Goal: Obtain resource: Download file/media

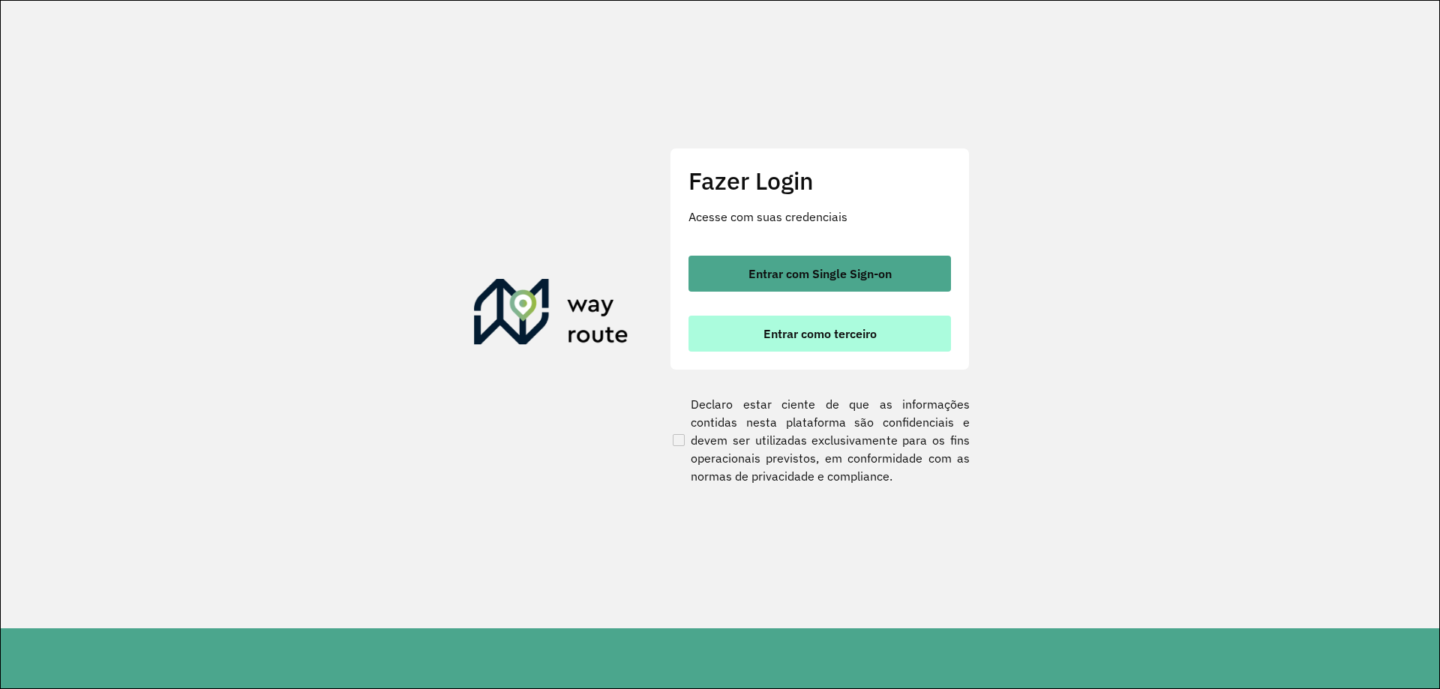
click at [852, 337] on span "Entrar como terceiro" at bounding box center [819, 334] width 113 height 12
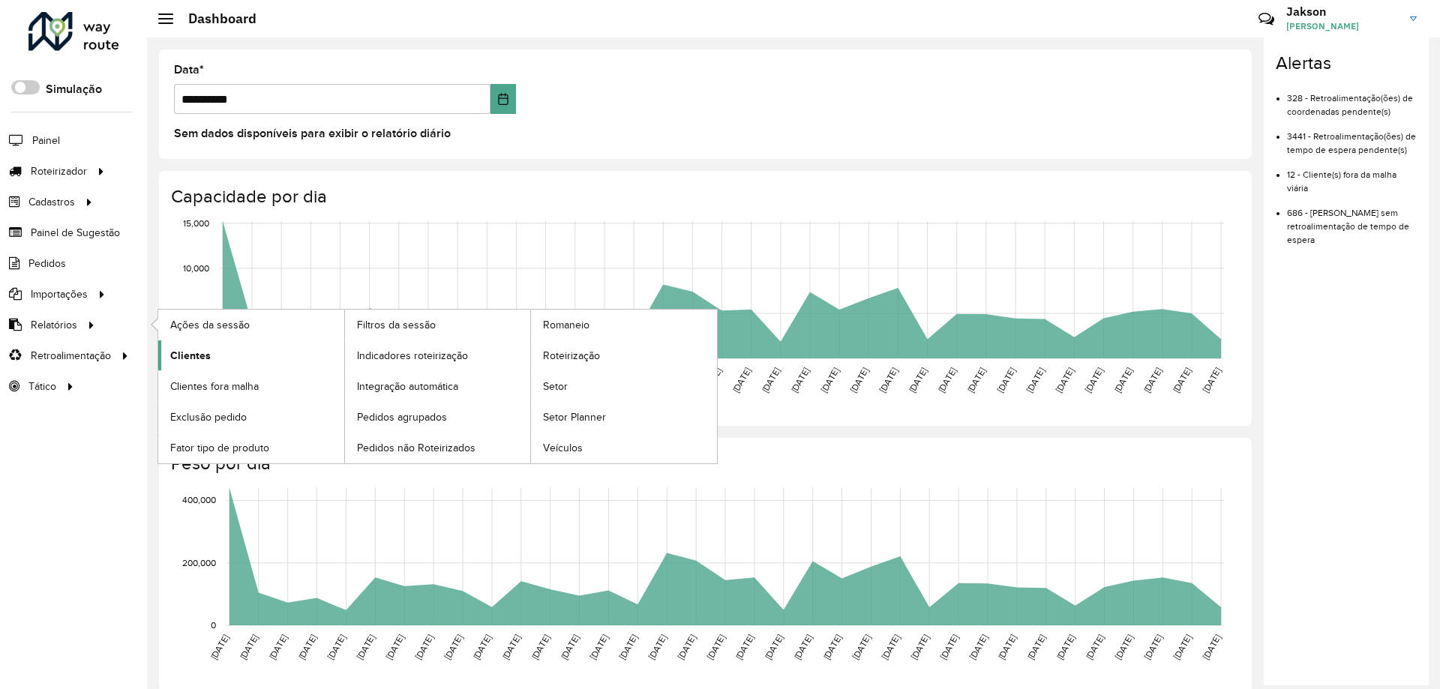
click at [211, 355] on link "Clientes" at bounding box center [251, 355] width 186 height 30
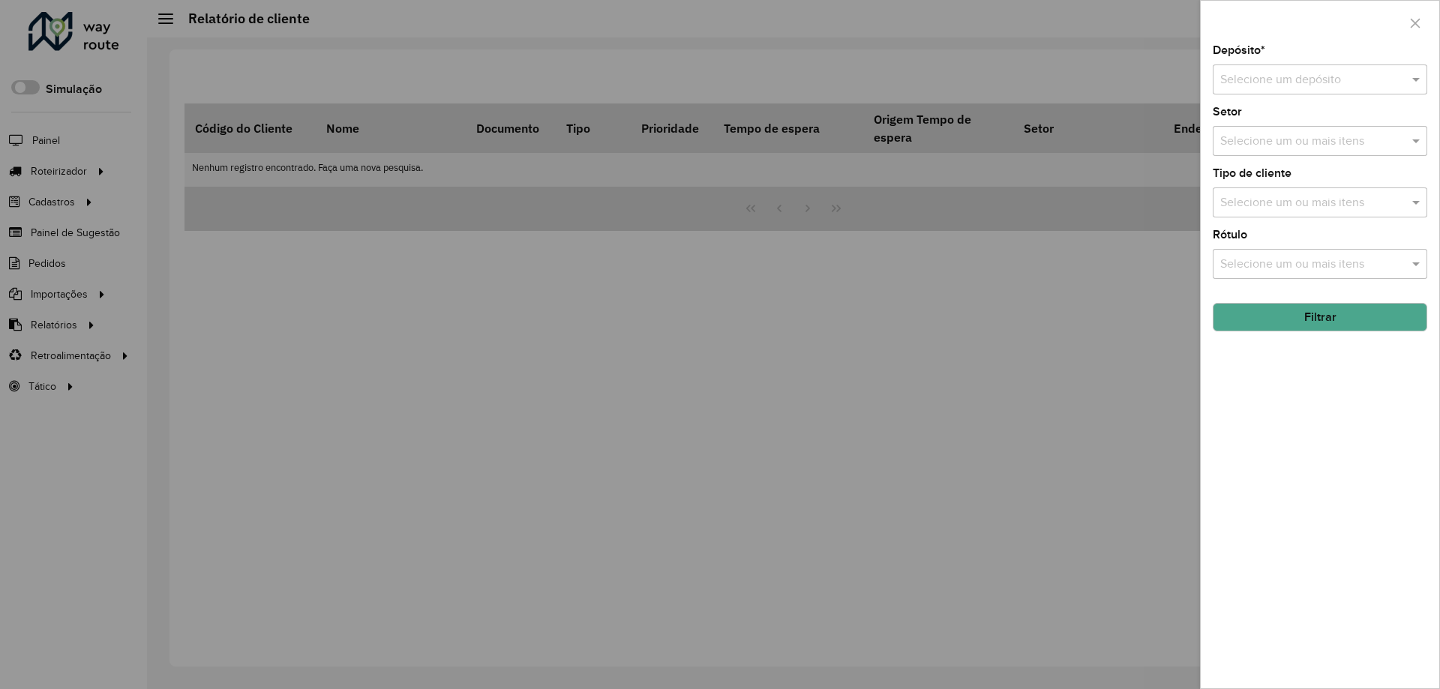
click at [1354, 85] on input "text" at bounding box center [1304, 80] width 169 height 18
click at [1326, 127] on div "Bebidas Nuernberg" at bounding box center [1319, 122] width 213 height 25
click at [1312, 316] on button "Filtrar" at bounding box center [1319, 317] width 214 height 28
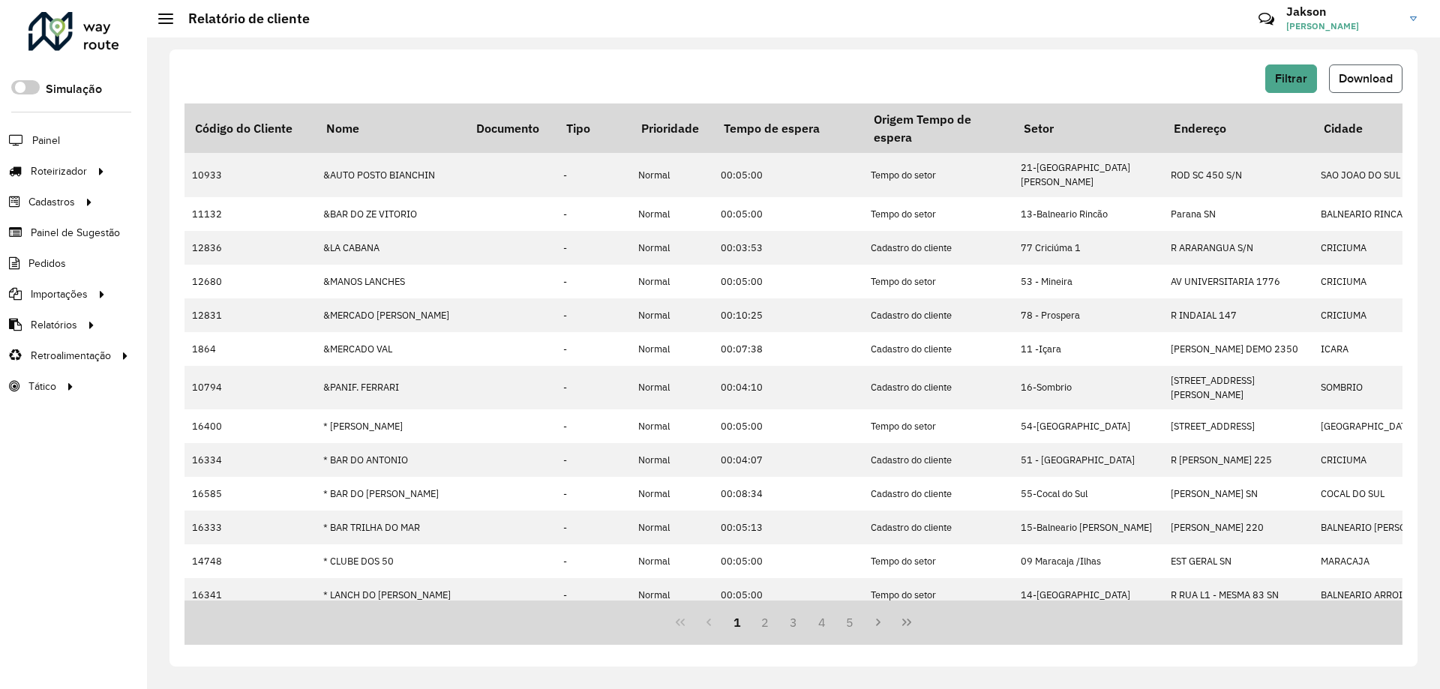
click at [1367, 81] on span "Download" at bounding box center [1365, 78] width 54 height 13
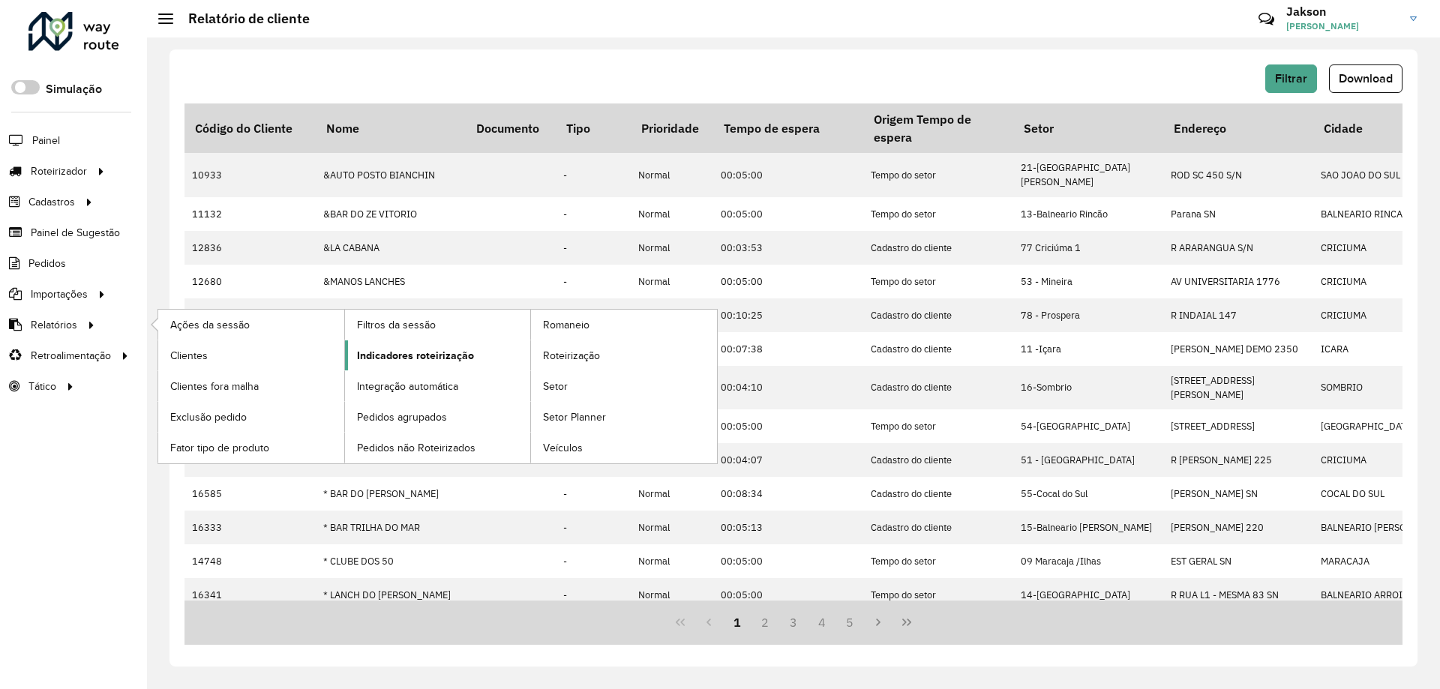
click at [424, 362] on span "Indicadores roteirização" at bounding box center [415, 356] width 117 height 16
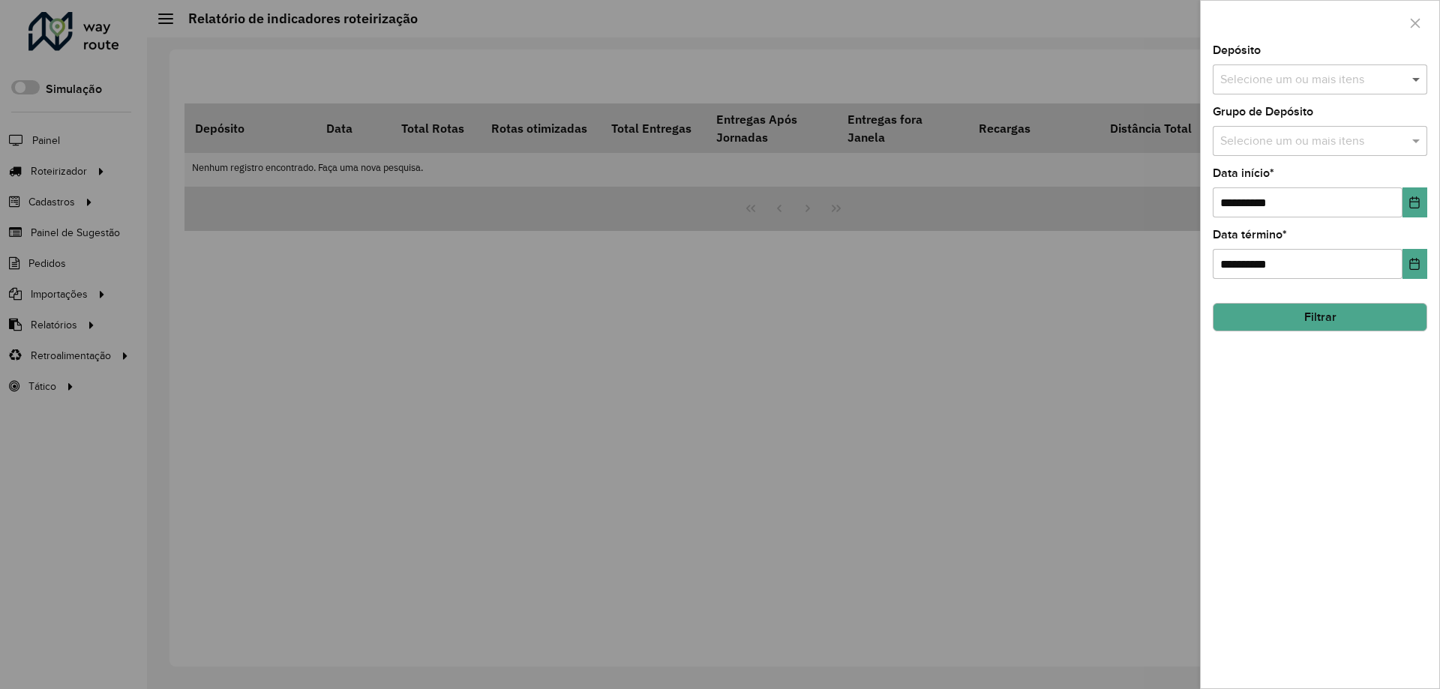
click at [1421, 84] on span at bounding box center [1417, 79] width 19 height 18
click at [1362, 159] on div "Bebidas Nuernberg" at bounding box center [1319, 154] width 213 height 25
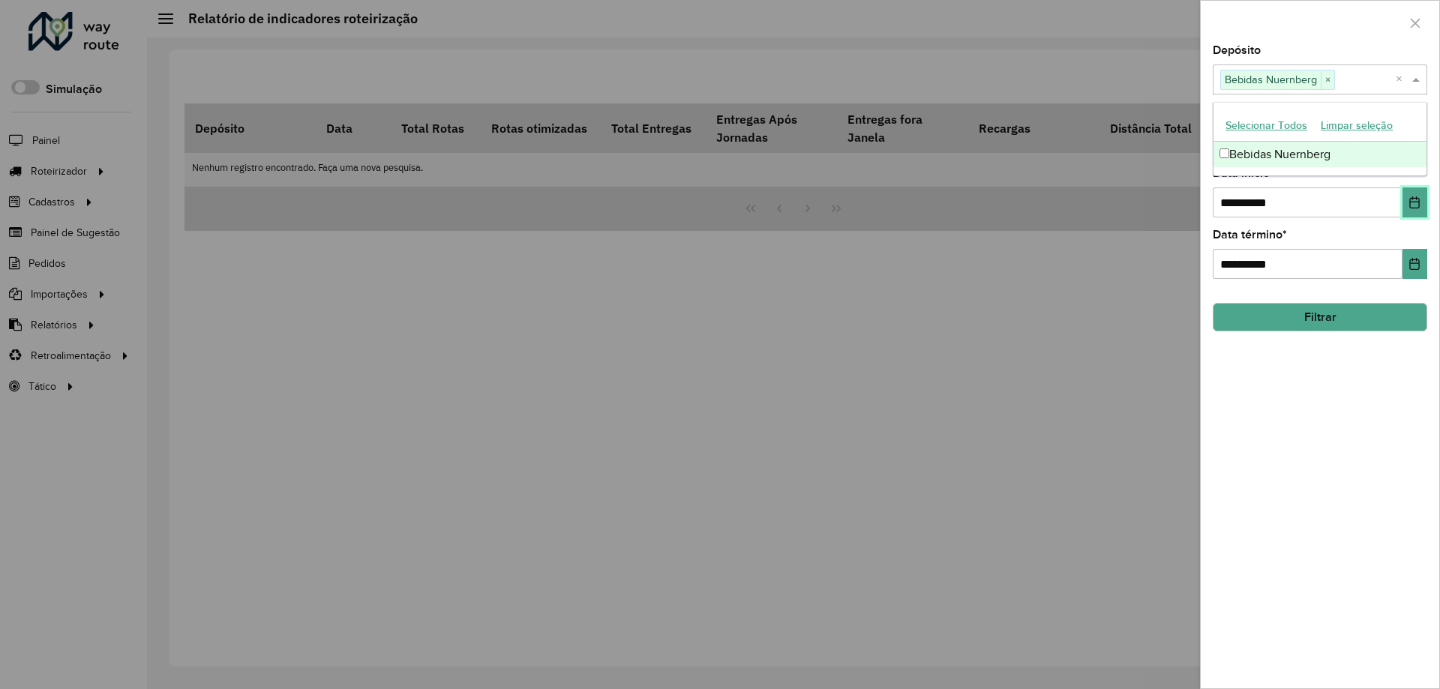
click at [1410, 208] on icon "Choose Date" at bounding box center [1414, 202] width 12 height 12
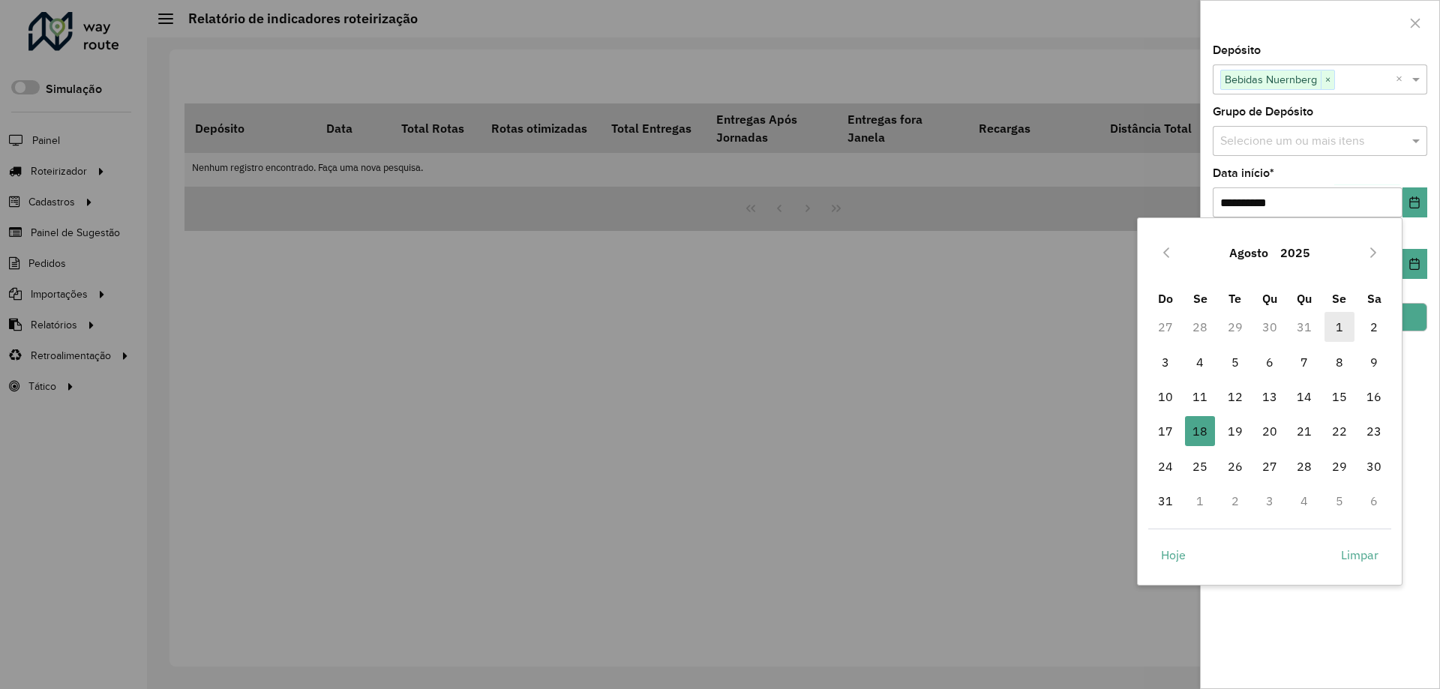
click at [1334, 325] on span "1" at bounding box center [1339, 327] width 30 height 30
type input "**********"
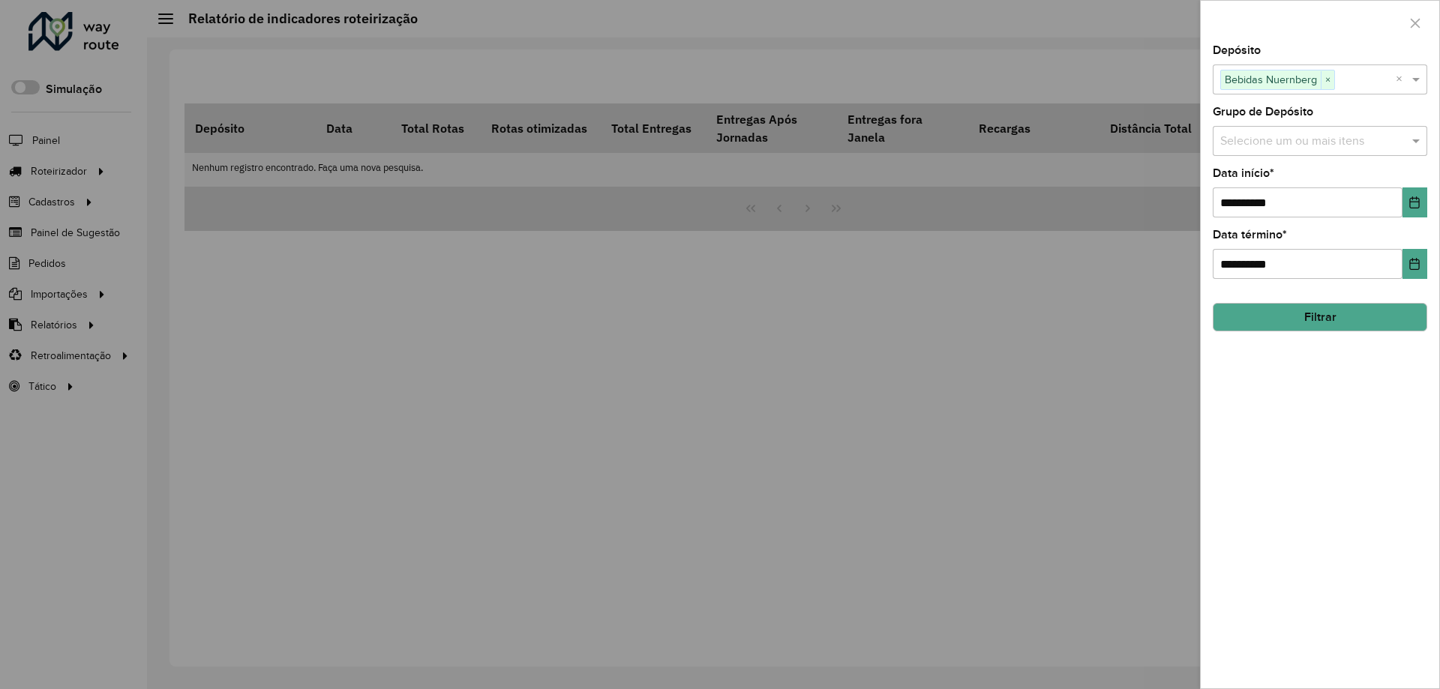
click at [1361, 325] on button "Filtrar" at bounding box center [1319, 317] width 214 height 28
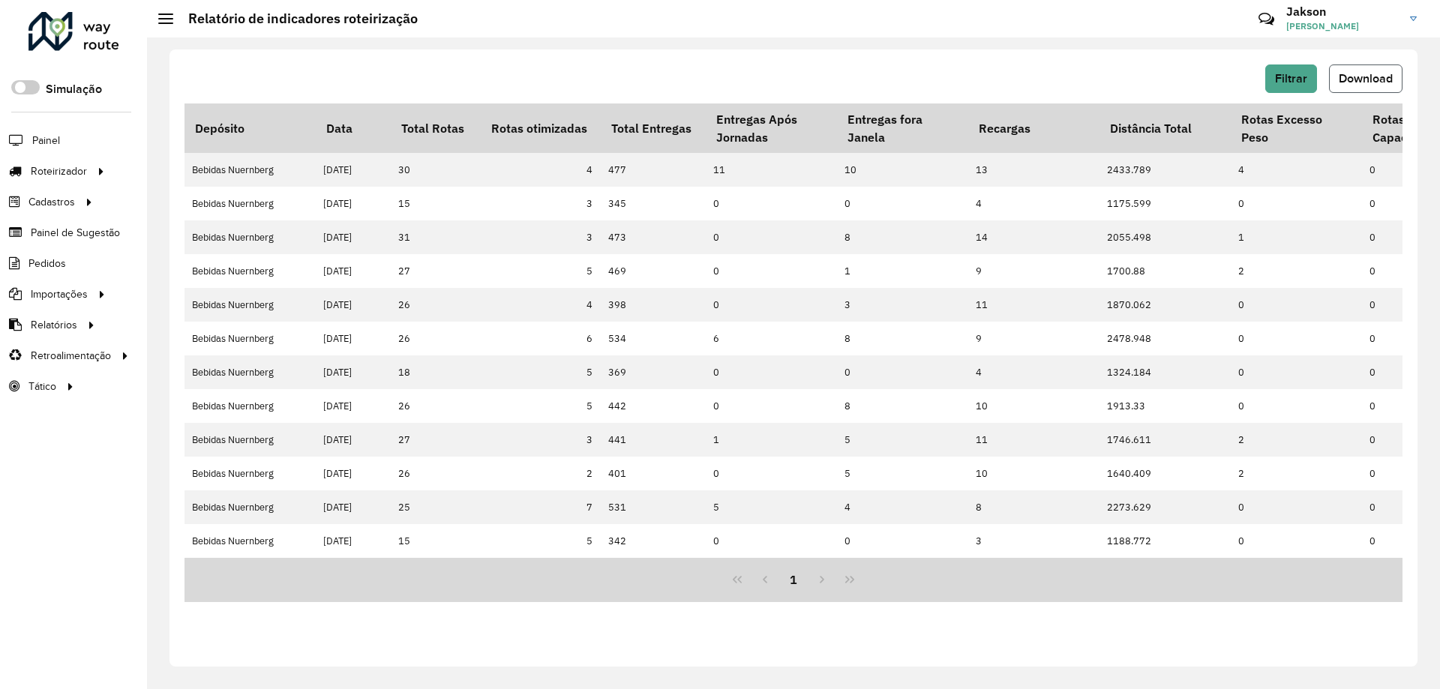
click at [1360, 76] on span "Download" at bounding box center [1365, 78] width 54 height 13
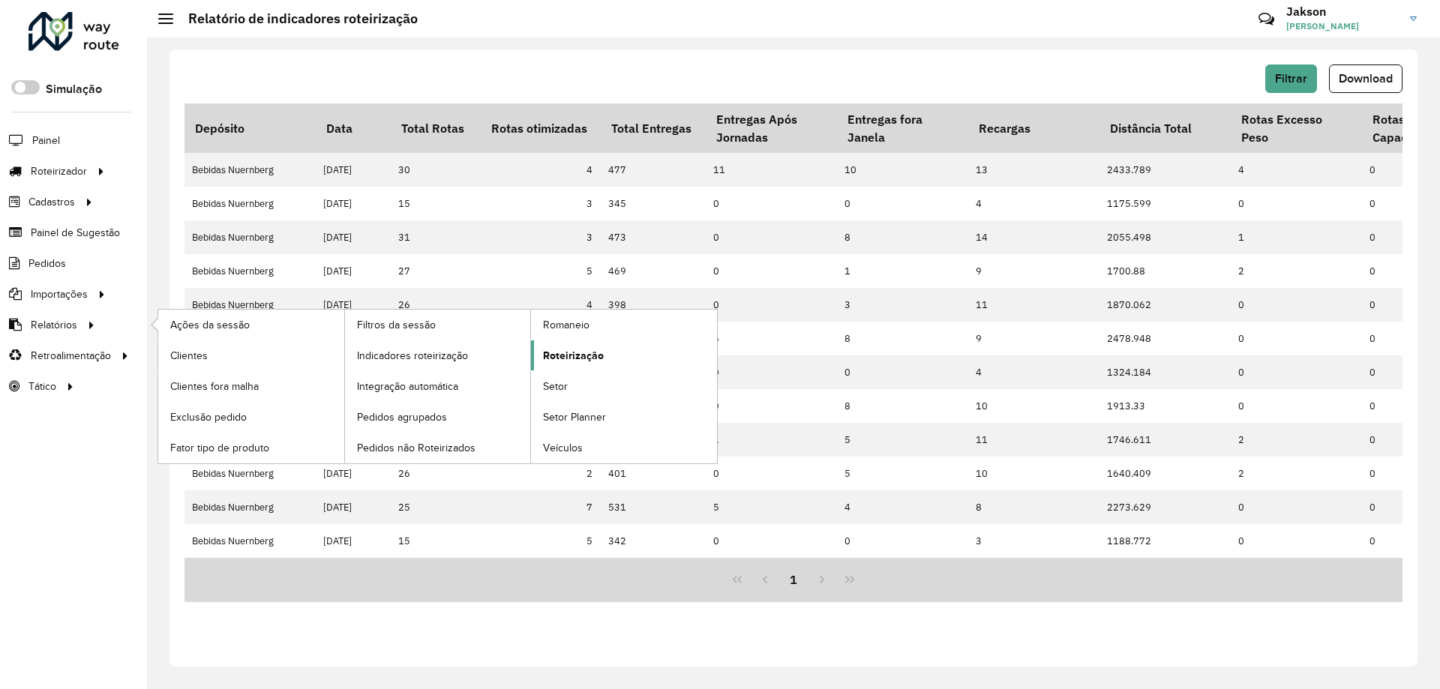
click at [574, 359] on span "Roteirização" at bounding box center [573, 356] width 61 height 16
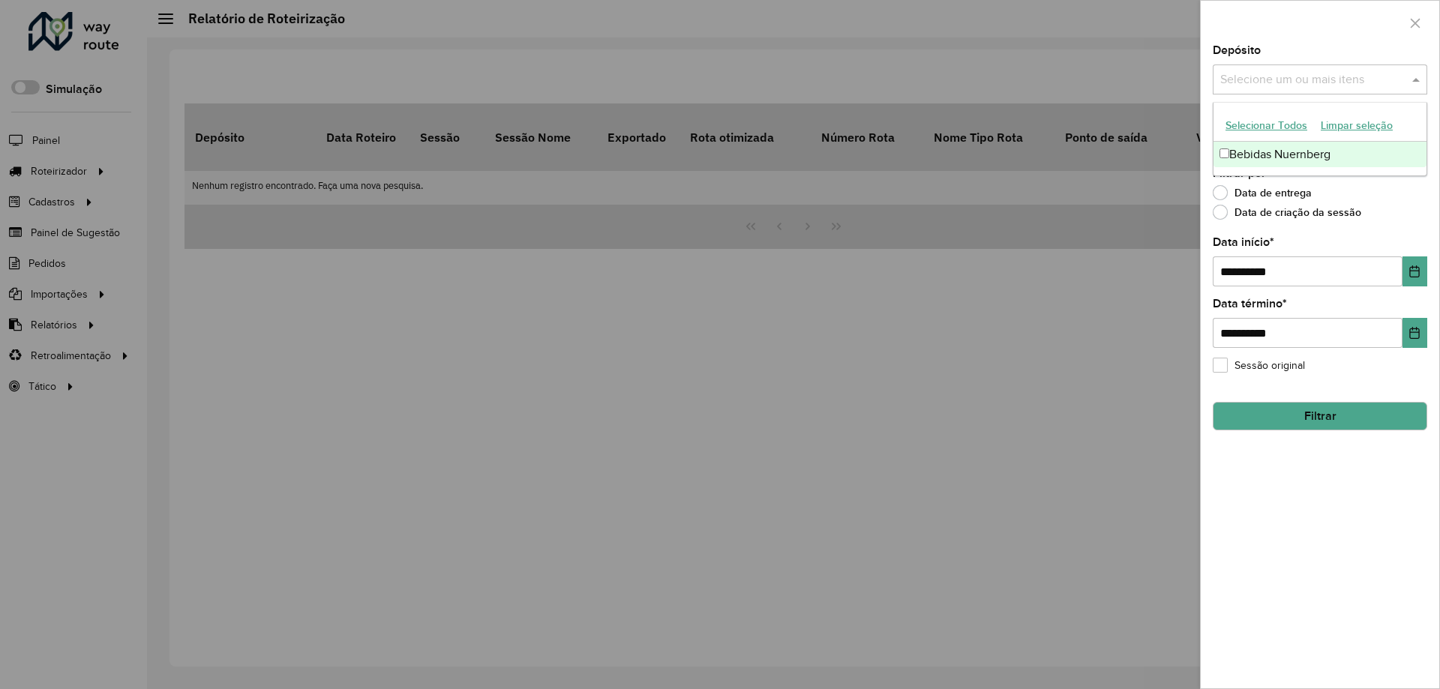
click at [1417, 77] on span at bounding box center [1417, 79] width 19 height 18
click at [1357, 163] on div "Bebidas Nuernberg" at bounding box center [1319, 154] width 213 height 25
click at [1413, 273] on icon "Choose Date" at bounding box center [1414, 271] width 12 height 12
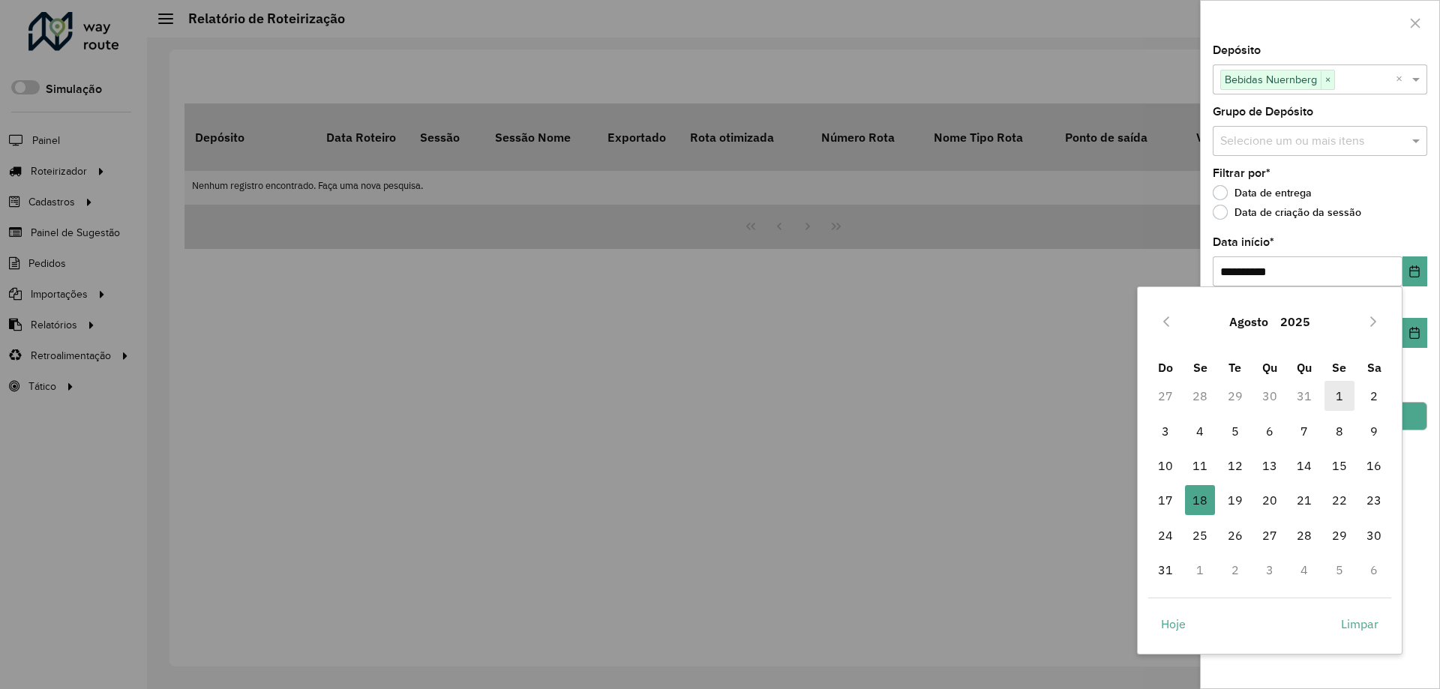
click at [1336, 398] on span "1" at bounding box center [1339, 396] width 30 height 30
type input "**********"
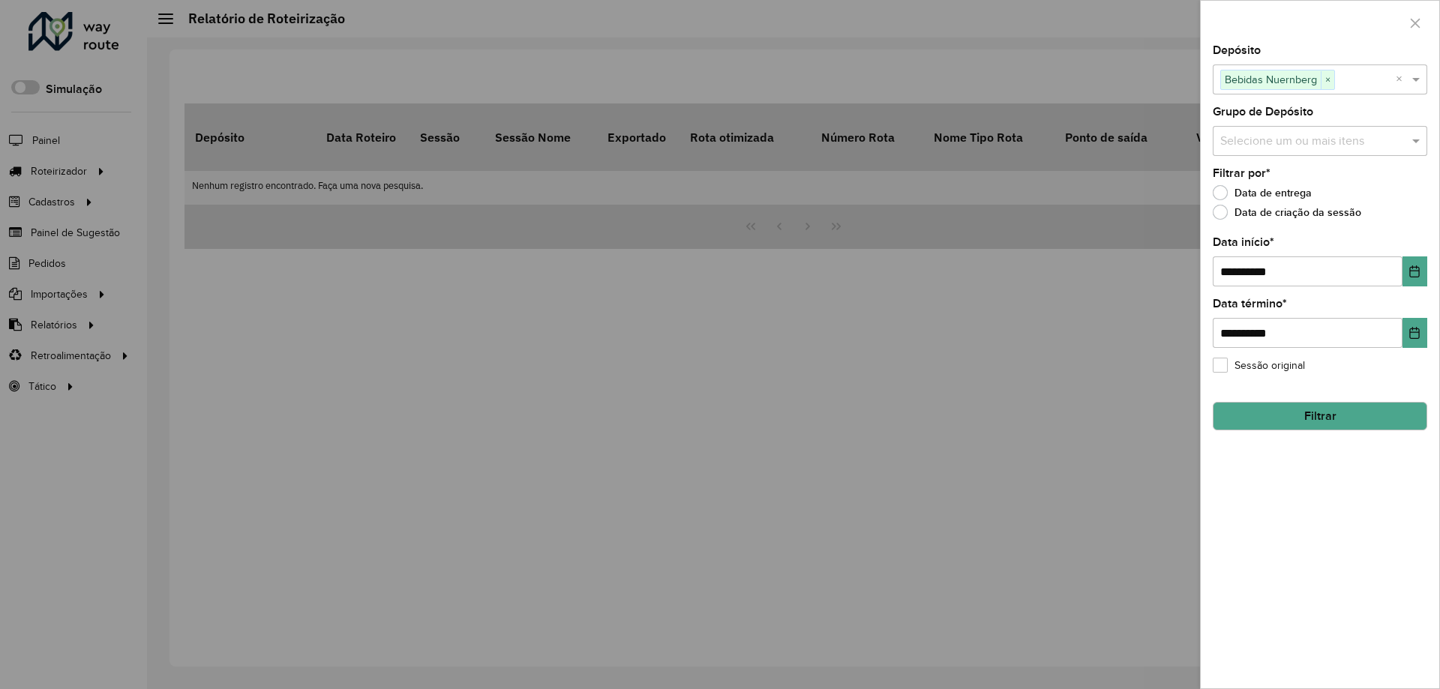
click at [1331, 412] on button "Filtrar" at bounding box center [1319, 416] width 214 height 28
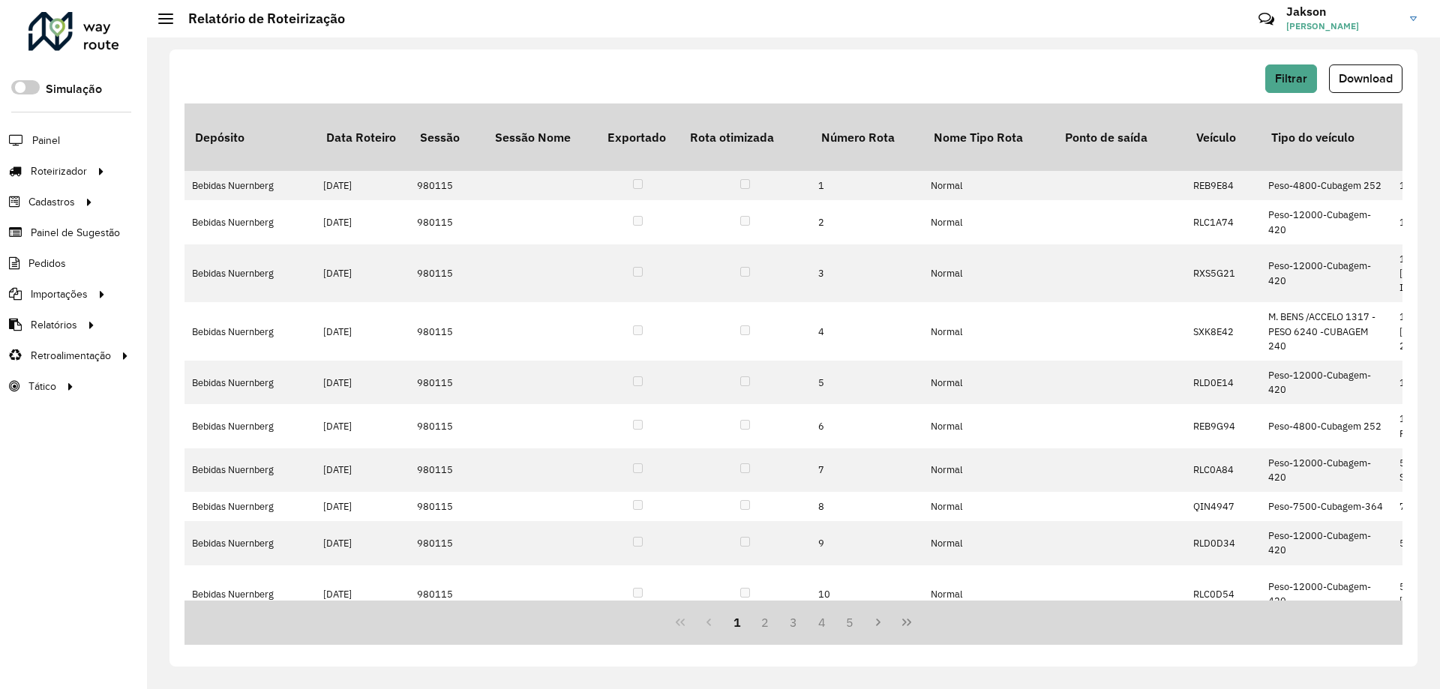
click at [1362, 79] on span "Download" at bounding box center [1365, 78] width 54 height 13
click at [56, 262] on span "Pedidos" at bounding box center [47, 264] width 39 height 16
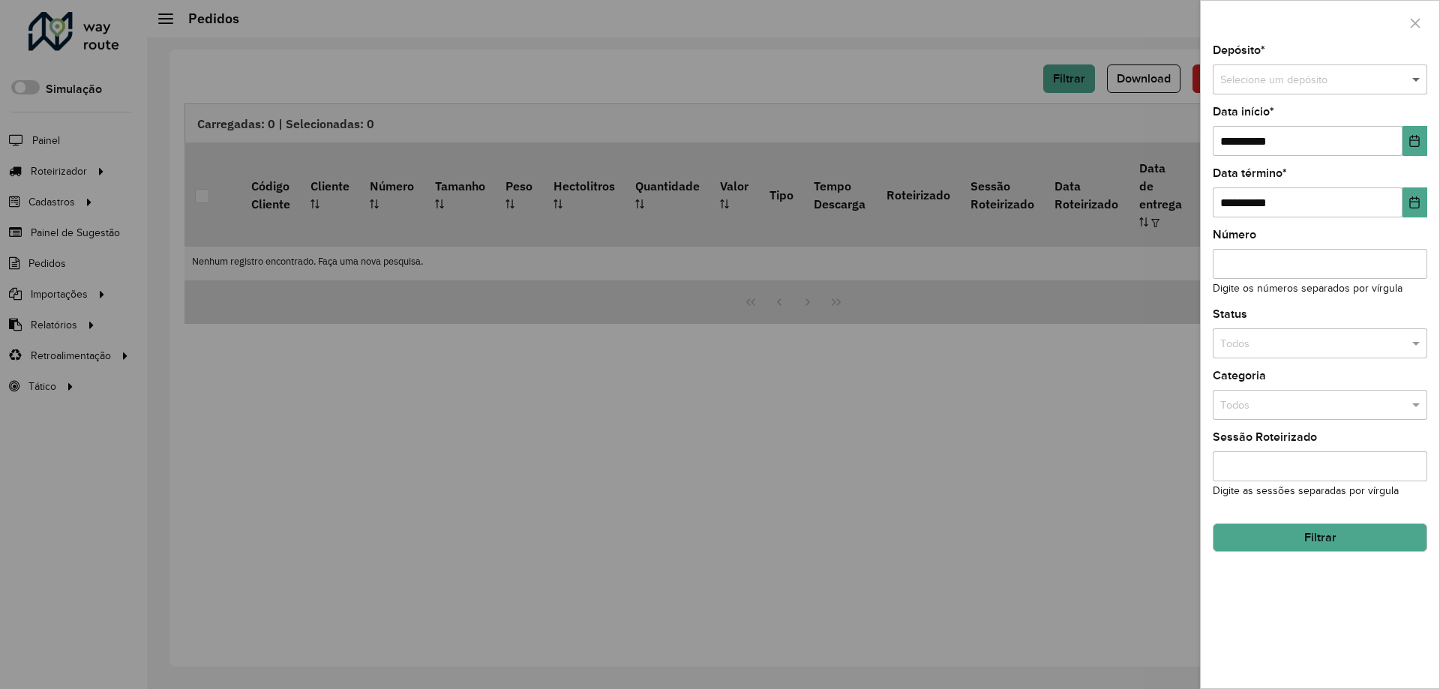
click at [1416, 76] on span at bounding box center [1417, 80] width 19 height 16
click at [1284, 126] on span "Bebidas Nuernberg" at bounding box center [1265, 121] width 92 height 12
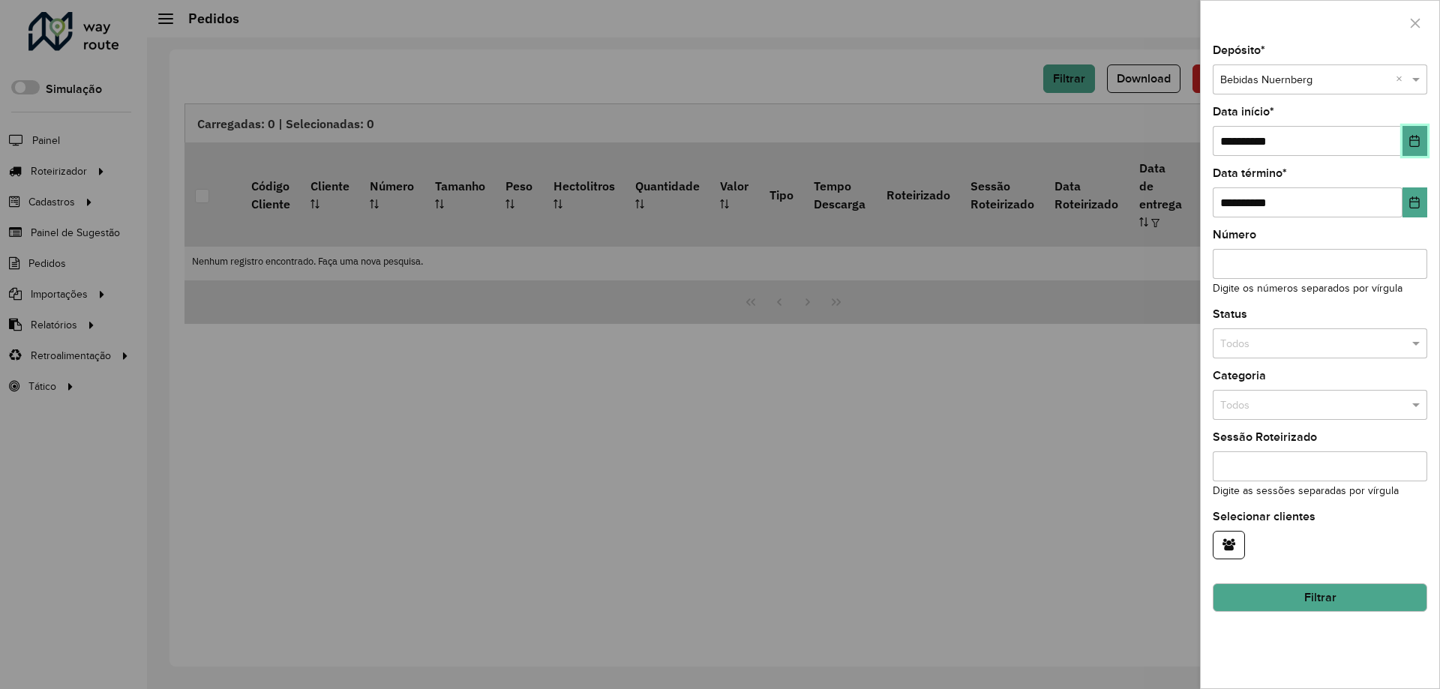
click at [1416, 141] on icon "Choose Date" at bounding box center [1415, 141] width 10 height 12
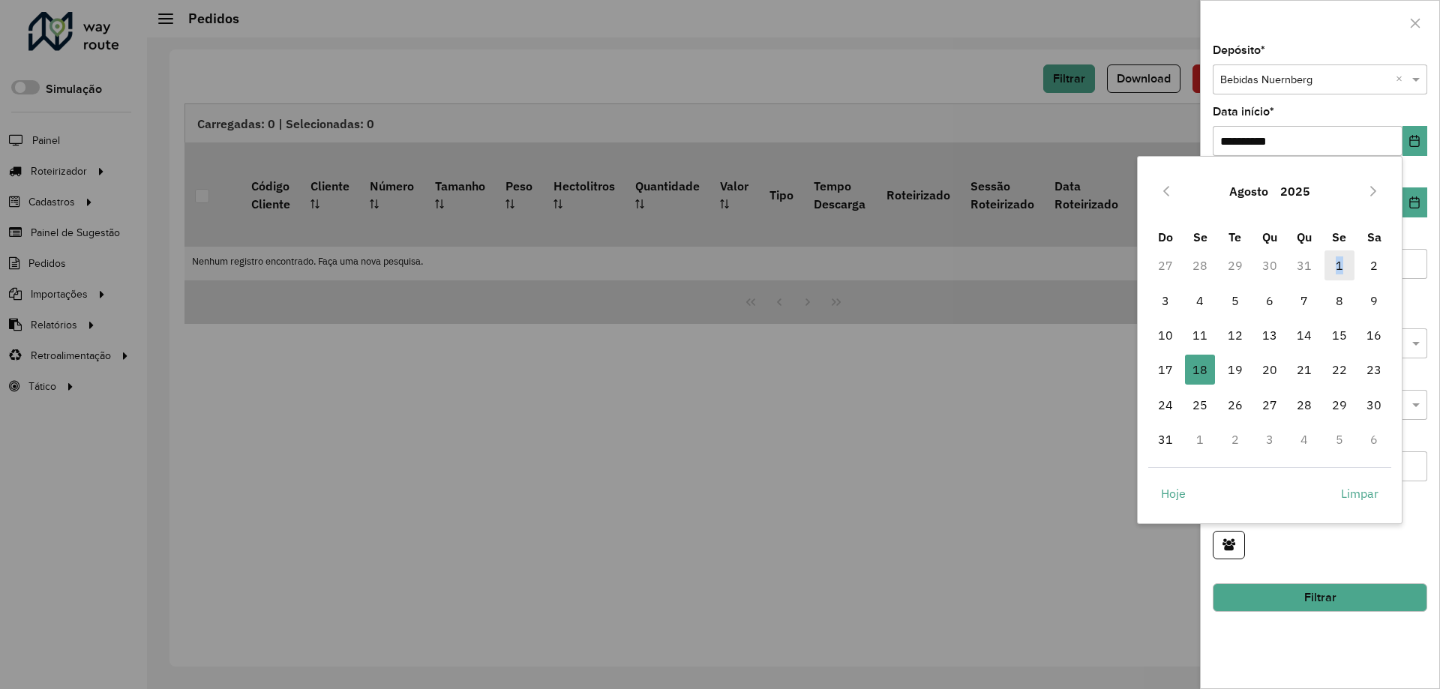
click at [1339, 265] on span "1" at bounding box center [1339, 265] width 30 height 30
type input "**********"
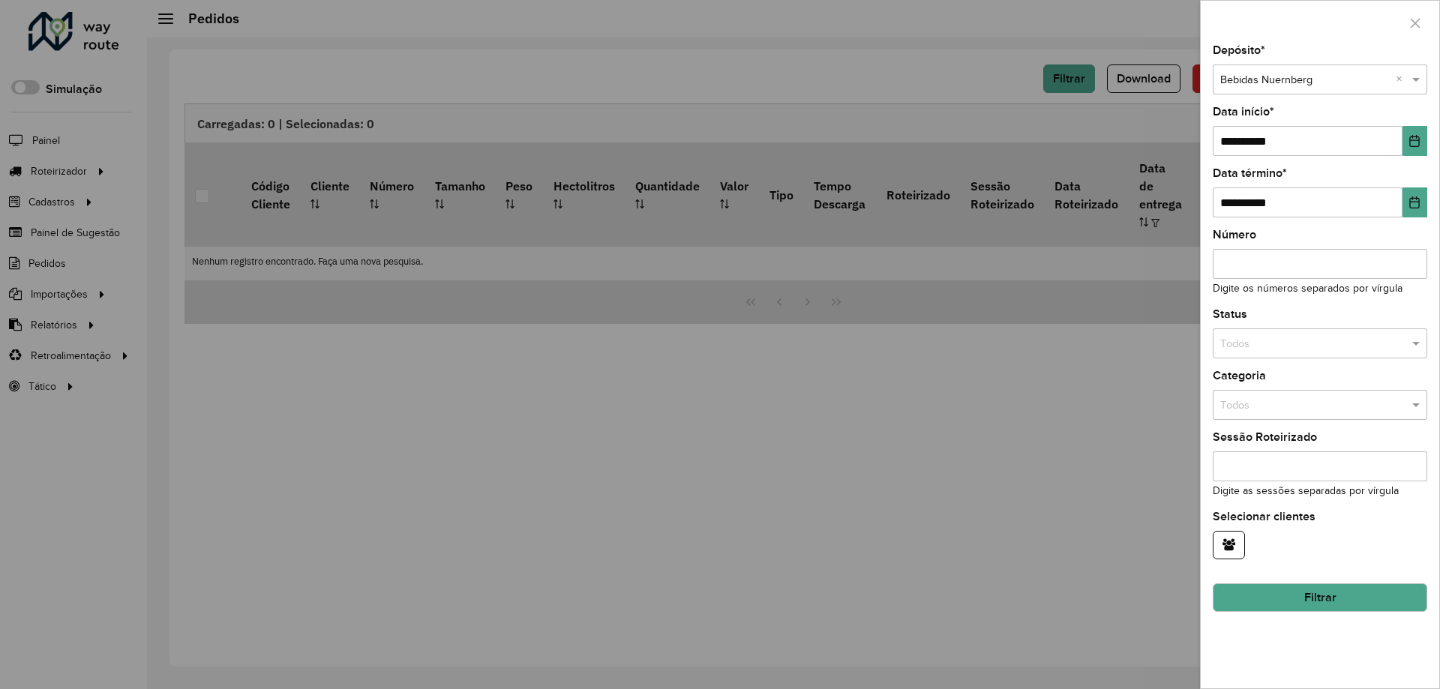
click at [1350, 600] on button "Filtrar" at bounding box center [1319, 597] width 214 height 28
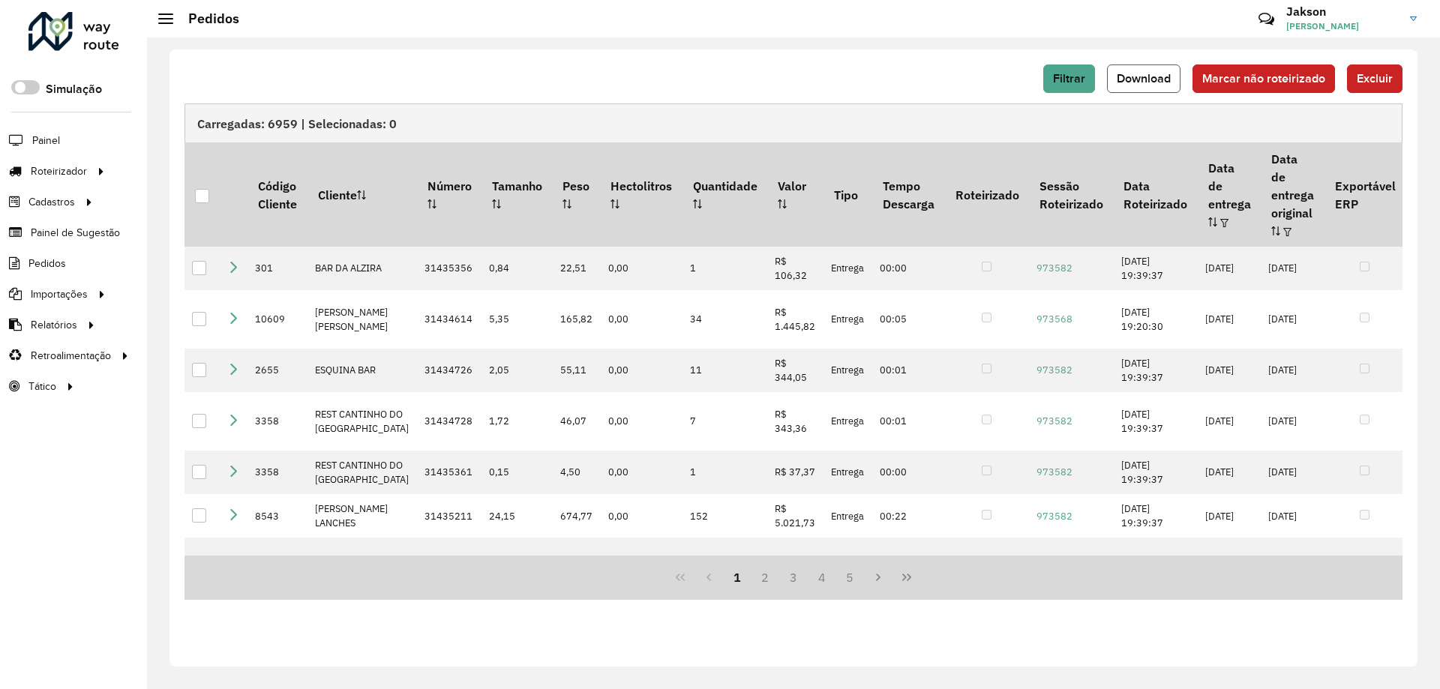
click at [1161, 73] on span "Download" at bounding box center [1143, 78] width 54 height 13
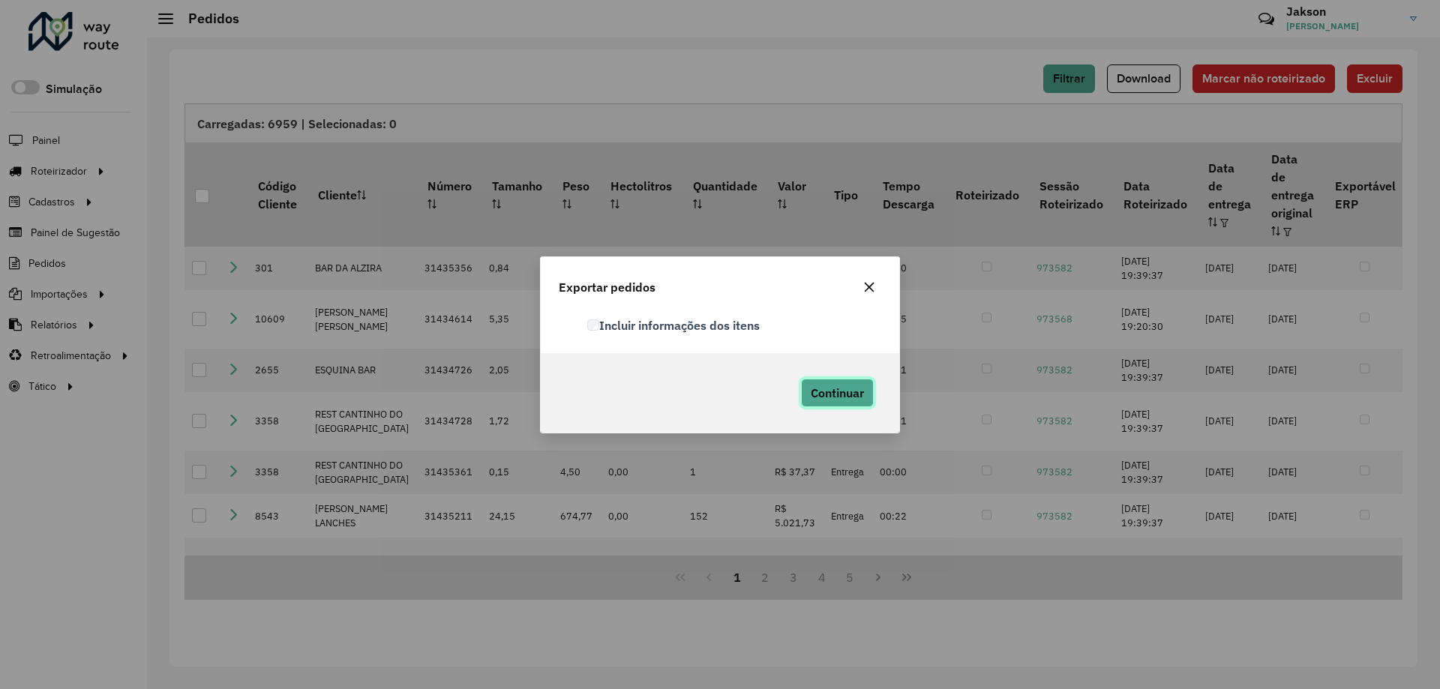
click at [851, 388] on span "Continuar" at bounding box center [836, 392] width 53 height 15
